Goal: Information Seeking & Learning: Learn about a topic

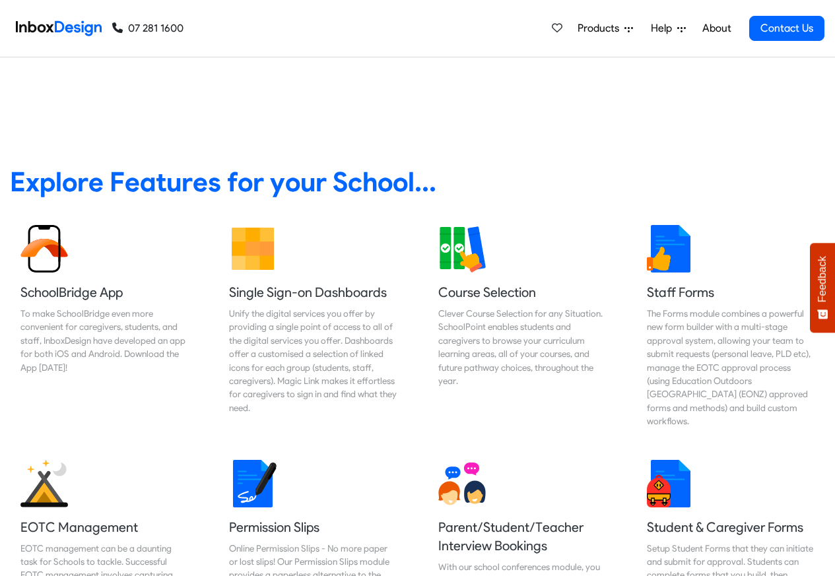
scroll to position [475, 0]
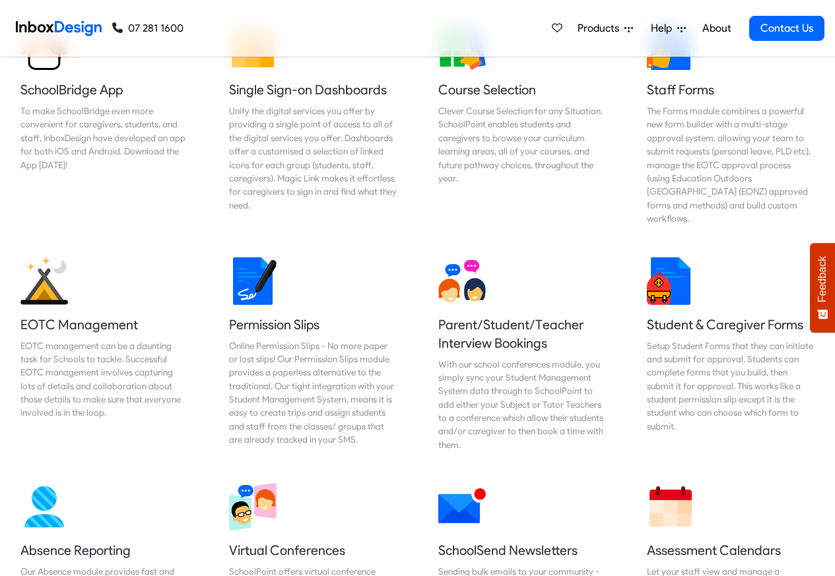
scroll to position [792, 0]
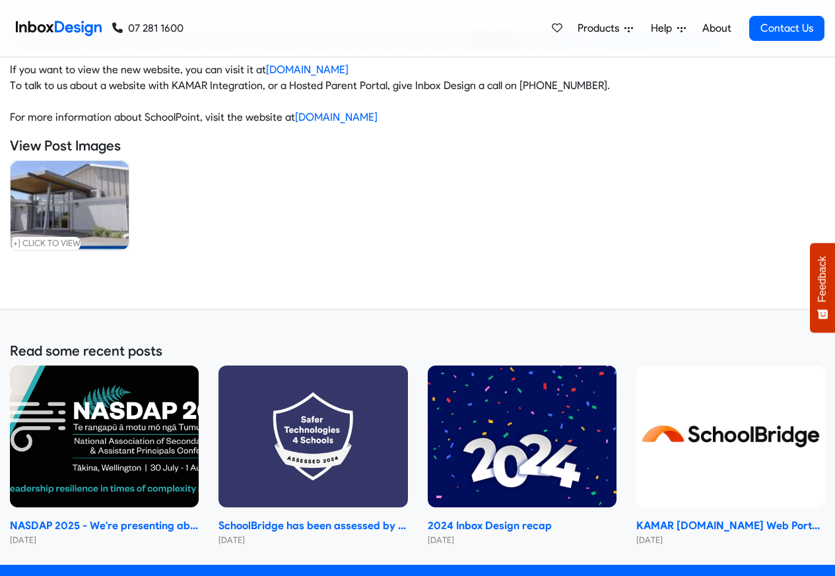
scroll to position [947, 0]
